Goal: Task Accomplishment & Management: Use online tool/utility

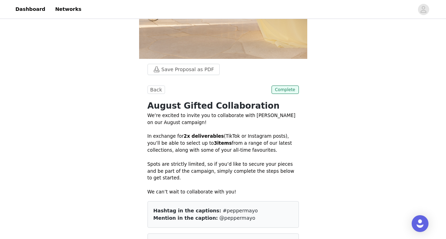
scroll to position [116, 0]
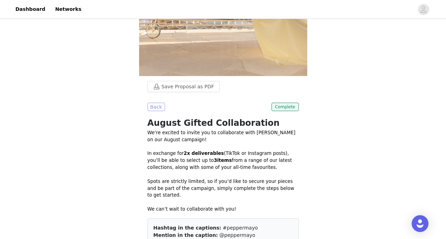
click at [157, 104] on button "Back" at bounding box center [155, 107] width 17 height 8
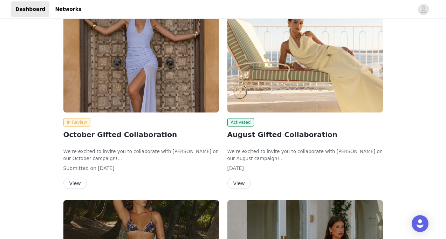
click at [80, 183] on button "View" at bounding box center [74, 182] width 23 height 11
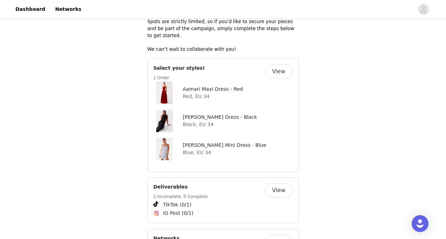
scroll to position [308, 0]
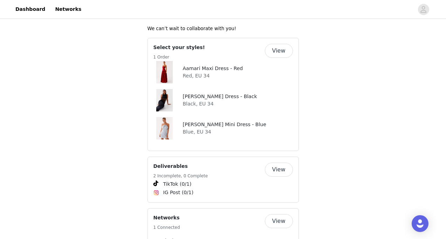
click at [215, 65] on h4 "Aamari Maxi Dress - Red" at bounding box center [213, 68] width 60 height 7
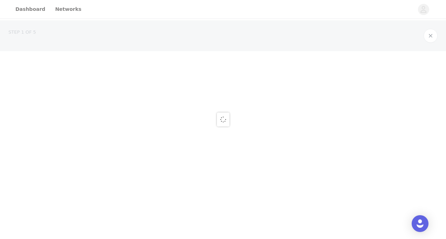
click at [215, 62] on div at bounding box center [223, 119] width 446 height 239
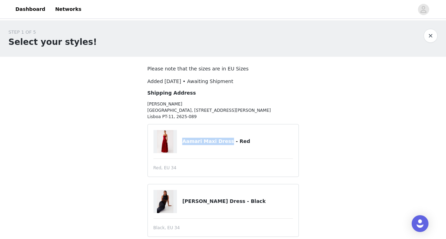
copy h4 "Aamari Maxi Dress"
drag, startPoint x: 183, startPoint y: 141, endPoint x: 225, endPoint y: 144, distance: 41.4
click at [225, 144] on h4 "Aamari Maxi Dress - Red" at bounding box center [237, 141] width 110 height 7
copy h4 "[PERSON_NAME]"
drag, startPoint x: 183, startPoint y: 201, endPoint x: 230, endPoint y: 202, distance: 47.3
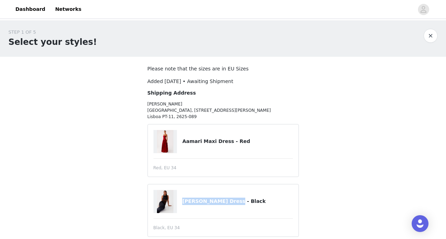
click at [230, 202] on h4 "[PERSON_NAME] Dress - Black" at bounding box center [237, 200] width 110 height 7
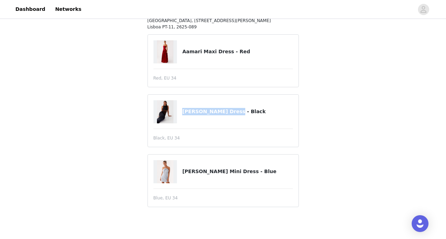
scroll to position [90, 0]
copy h4 "[PERSON_NAME] Mini Dress"
drag, startPoint x: 182, startPoint y: 169, endPoint x: 225, endPoint y: 171, distance: 43.1
click at [225, 171] on h4 "[PERSON_NAME] Mini Dress - Blue" at bounding box center [237, 171] width 110 height 7
